Goal: Navigation & Orientation: Go to known website

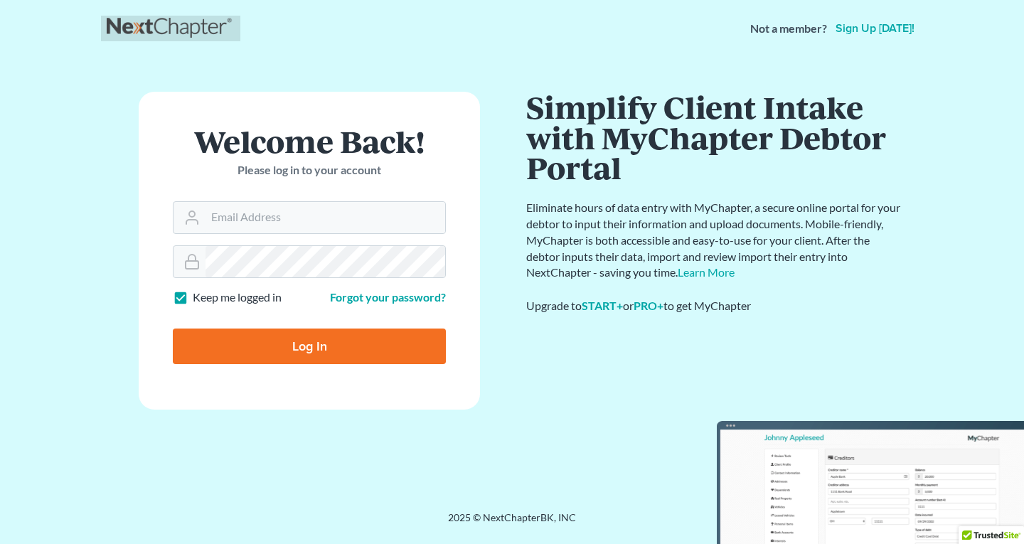
click at [196, 31] on link at bounding box center [171, 29] width 128 height 26
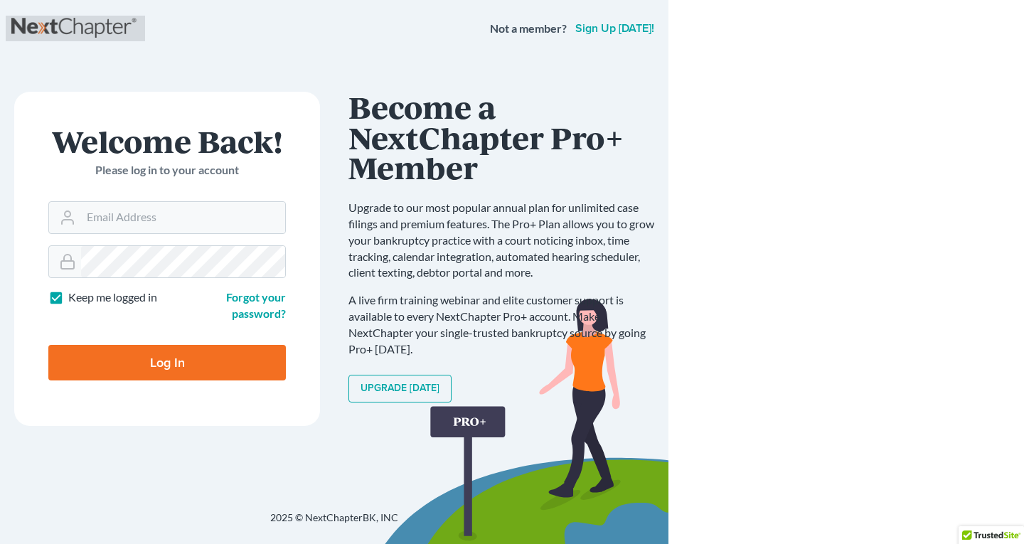
click at [110, 30] on link at bounding box center [75, 29] width 128 height 26
